Goal: Transaction & Acquisition: Book appointment/travel/reservation

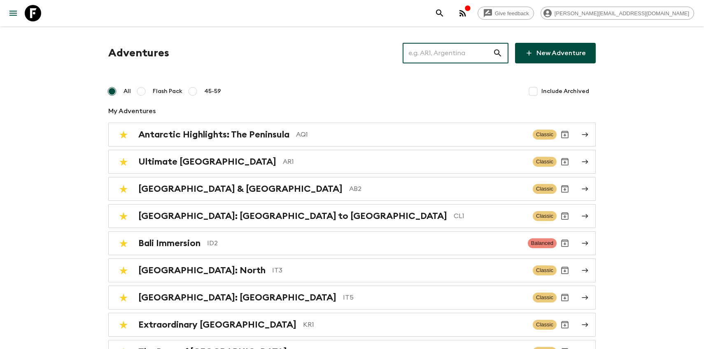
click at [433, 48] on input "text" at bounding box center [447, 53] width 90 height 23
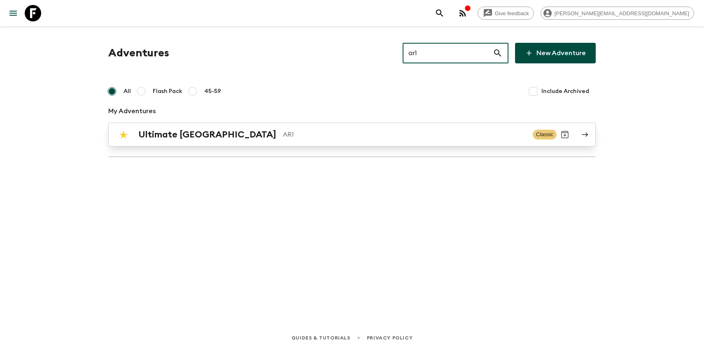
type input "ar1"
click at [209, 137] on h2 "Ultimate [GEOGRAPHIC_DATA]" at bounding box center [207, 134] width 138 height 11
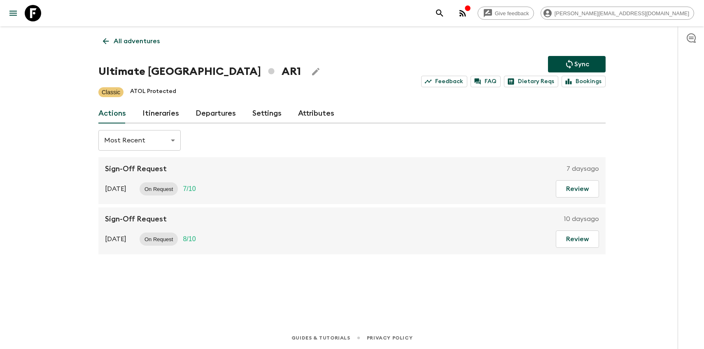
click at [227, 114] on link "Departures" at bounding box center [215, 114] width 40 height 20
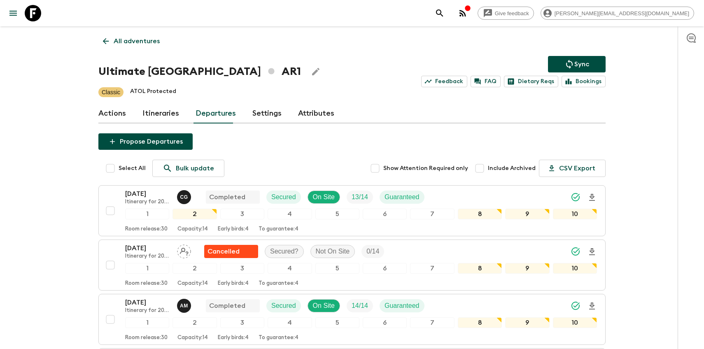
click at [33, 13] on icon at bounding box center [33, 13] width 16 height 16
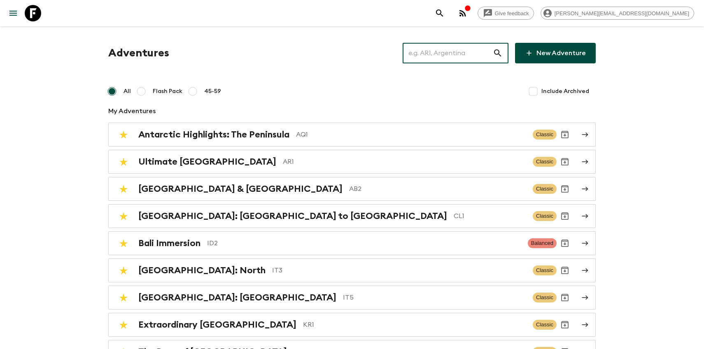
click at [451, 52] on input "text" at bounding box center [447, 53] width 90 height 23
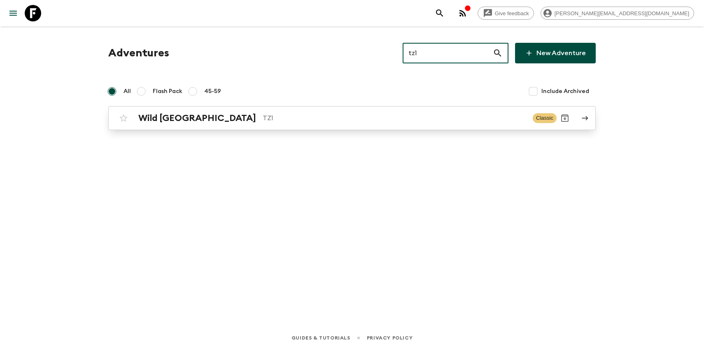
type input "tz1"
click at [212, 129] on link "Wild Tanzania TZ1 Classic" at bounding box center [351, 118] width 487 height 24
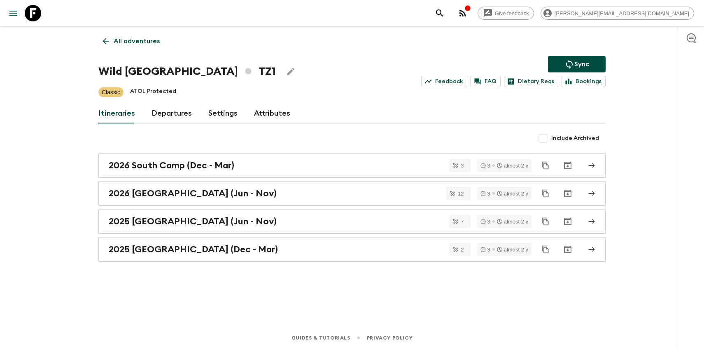
click at [165, 110] on link "Departures" at bounding box center [171, 114] width 40 height 20
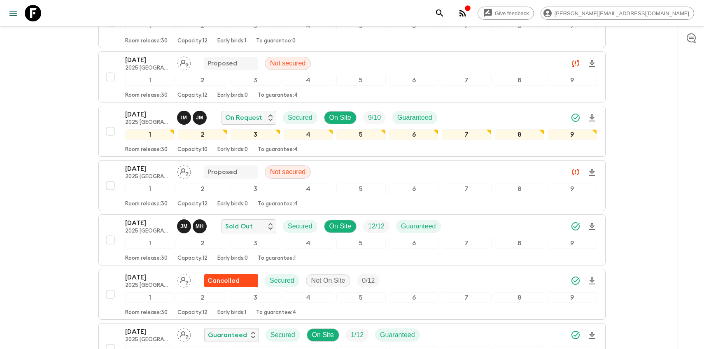
scroll to position [405, 0]
